Goal: Information Seeking & Learning: Compare options

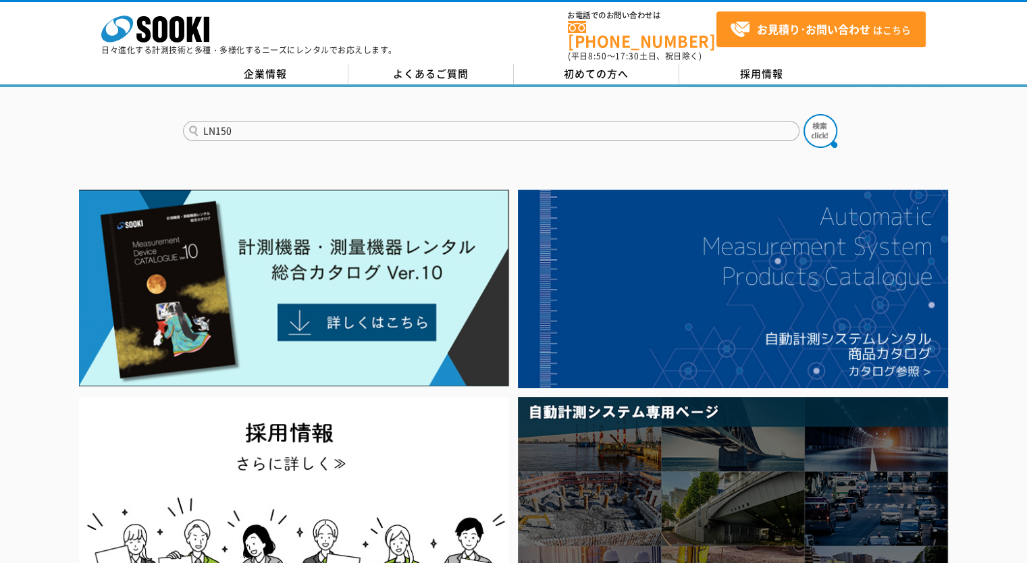
type input "LN150"
click at [804, 114] on button at bounding box center [821, 131] width 34 height 34
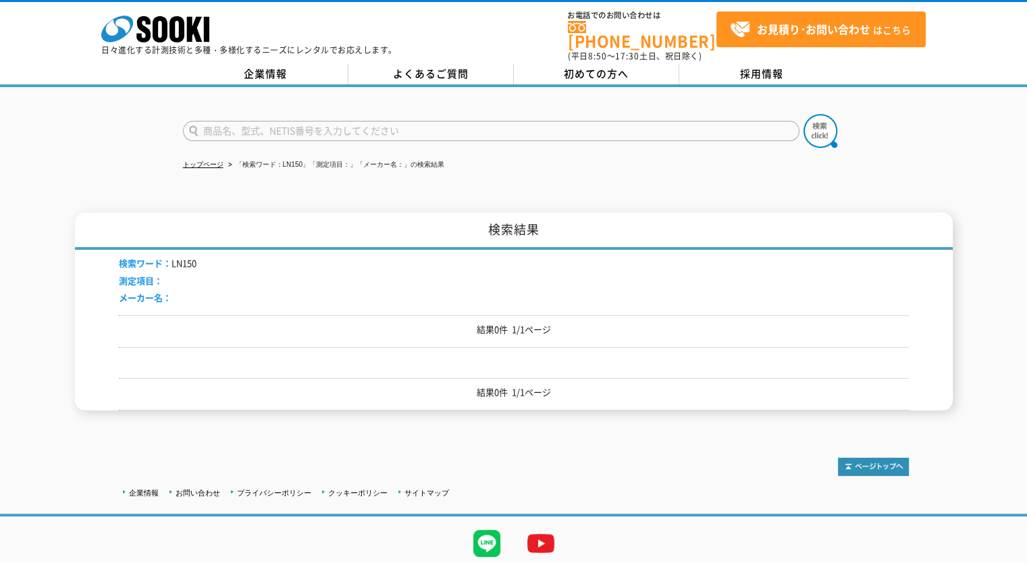
click at [240, 125] on input "text" at bounding box center [491, 131] width 617 height 20
type input "杭ナビ"
click at [817, 123] on img at bounding box center [821, 131] width 34 height 34
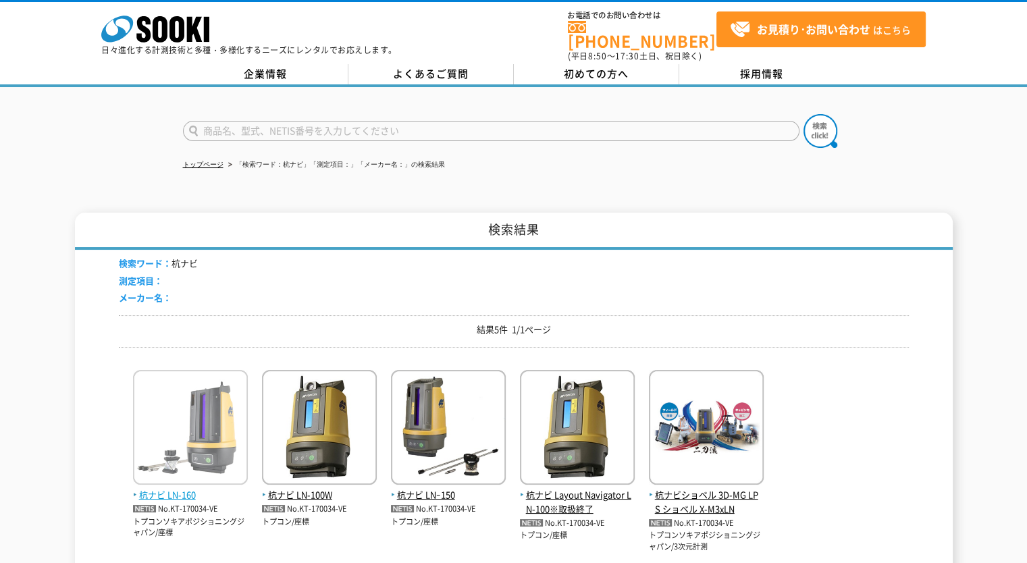
click at [176, 488] on span "杭ナビ LN-160" at bounding box center [190, 495] width 115 height 14
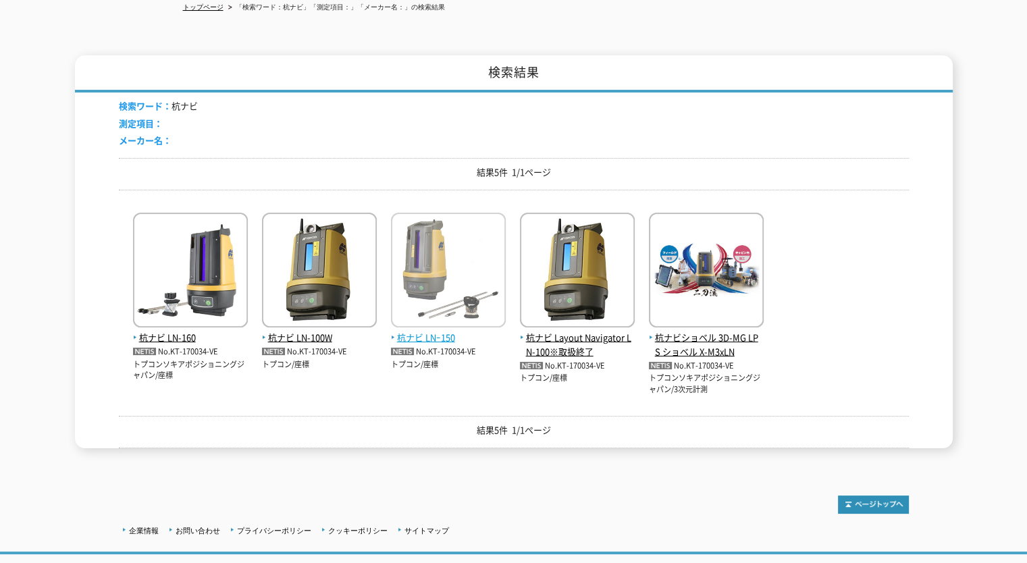
click at [430, 331] on span "杭ナビ LNｰ150" at bounding box center [448, 338] width 115 height 14
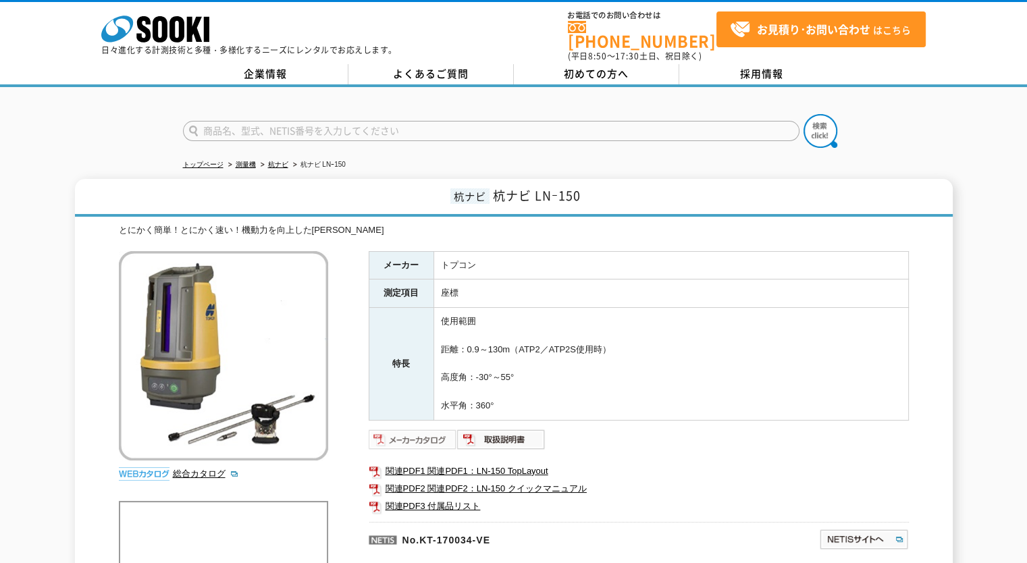
click at [428, 433] on img at bounding box center [413, 440] width 88 height 22
click at [297, 121] on input "text" at bounding box center [491, 131] width 617 height 20
type input "B40"
click at [819, 121] on img at bounding box center [821, 131] width 34 height 34
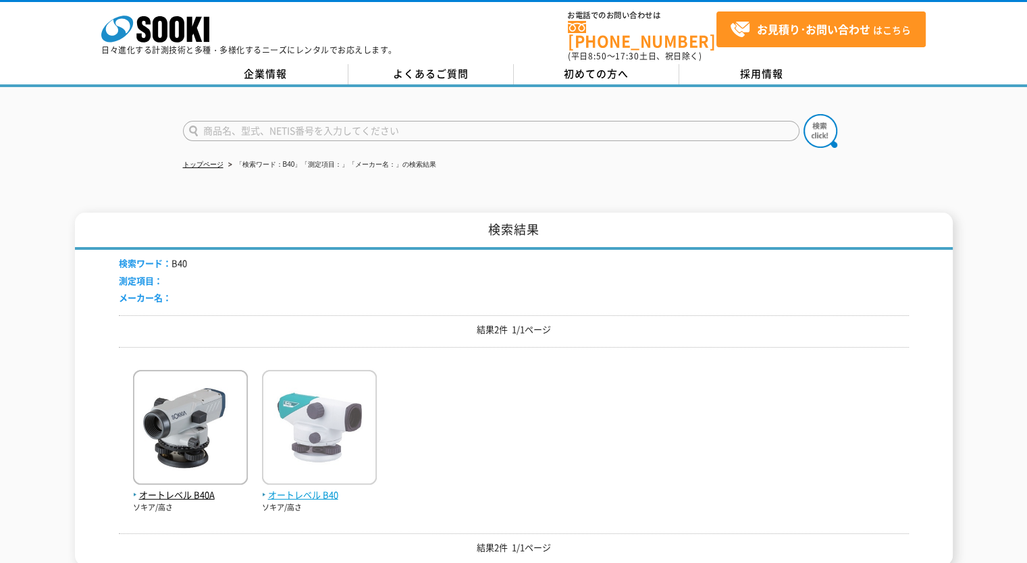
click at [313, 490] on span "オートレベル B40" at bounding box center [319, 495] width 115 height 14
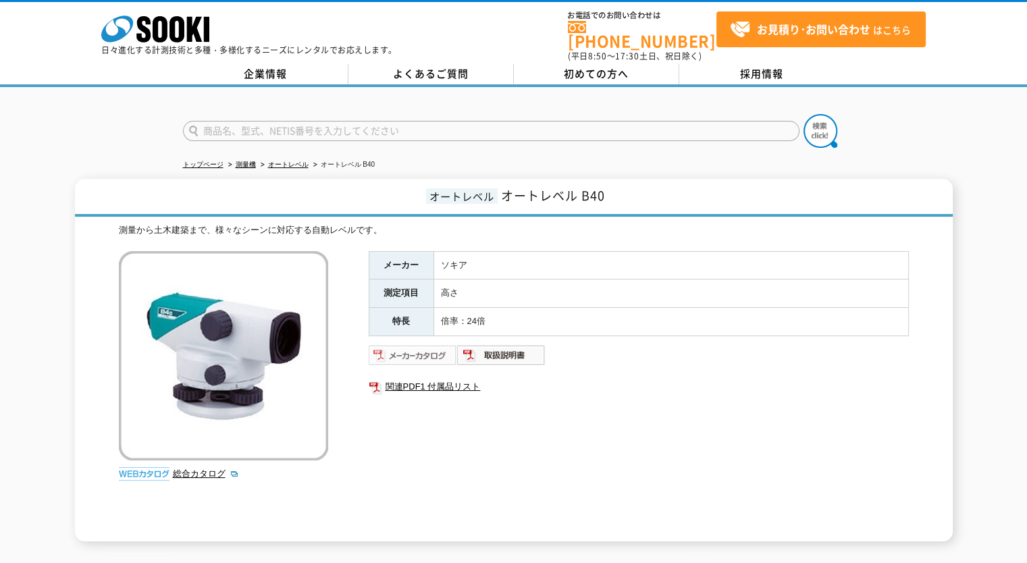
click at [427, 344] on img at bounding box center [413, 355] width 88 height 22
click at [259, 121] on input "text" at bounding box center [491, 131] width 617 height 20
type input "DSL92"
click at [804, 114] on button at bounding box center [821, 131] width 34 height 34
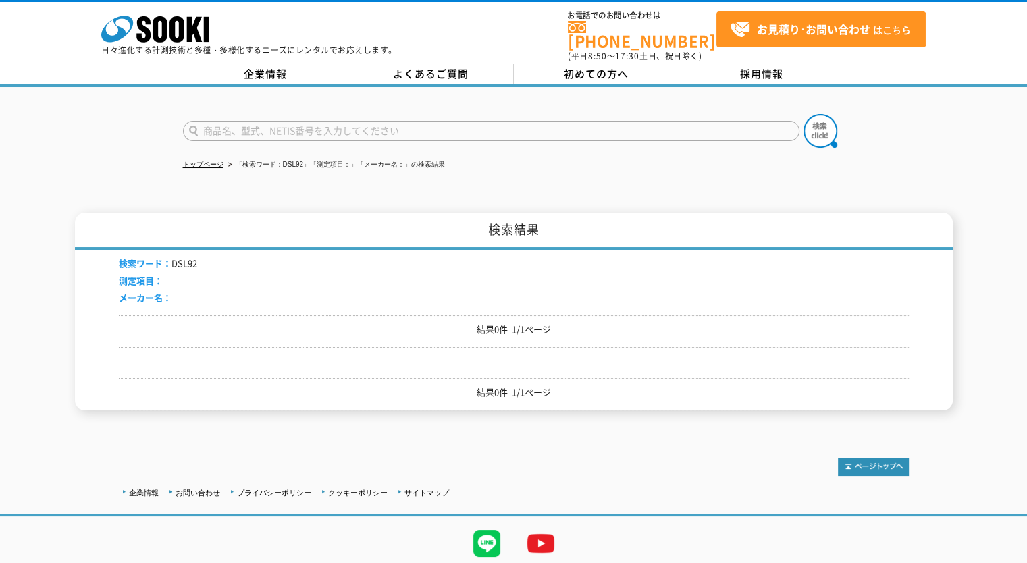
click at [257, 126] on input "text" at bounding box center [491, 131] width 617 height 20
type input "DSL"
click at [804, 114] on button at bounding box center [821, 131] width 34 height 34
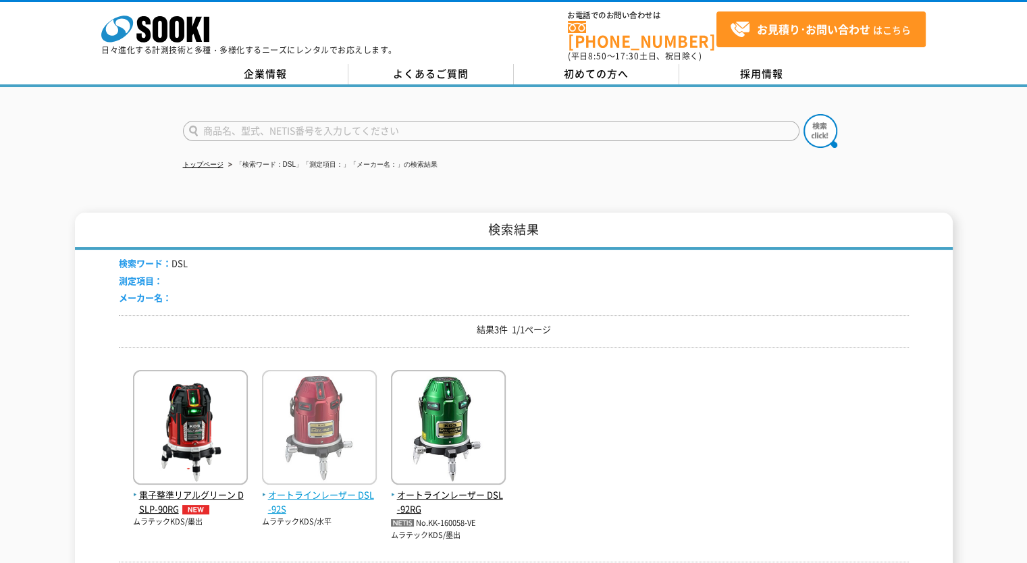
scroll to position [157, 0]
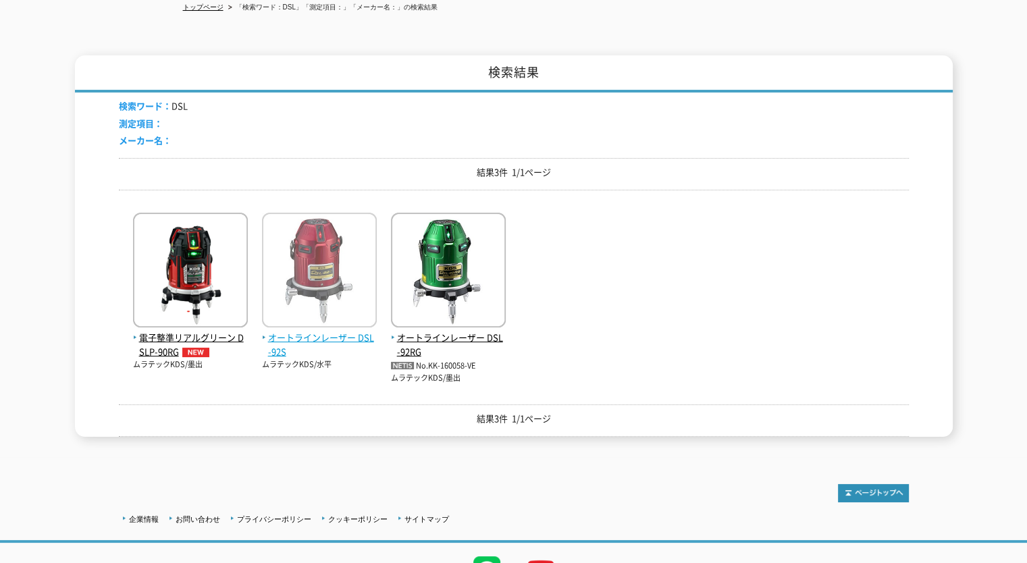
click at [280, 333] on span "オートラインレーザー DSL-92S" at bounding box center [319, 345] width 115 height 28
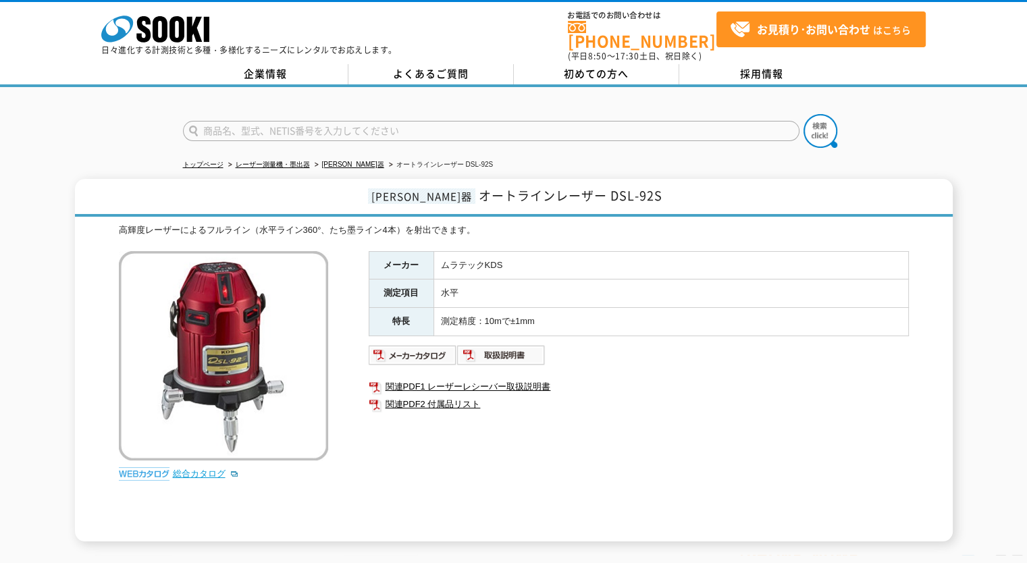
click at [183, 469] on link "総合カタログ" at bounding box center [206, 474] width 66 height 10
